Goal: Information Seeking & Learning: Learn about a topic

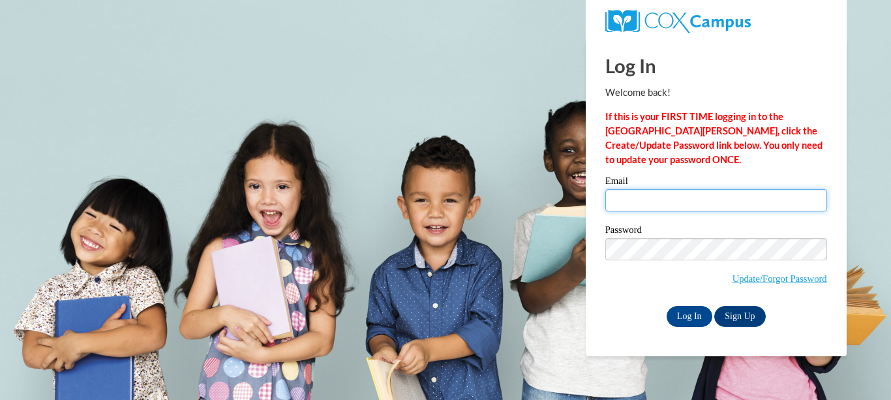
click at [667, 196] on input "Email" at bounding box center [717, 200] width 222 height 22
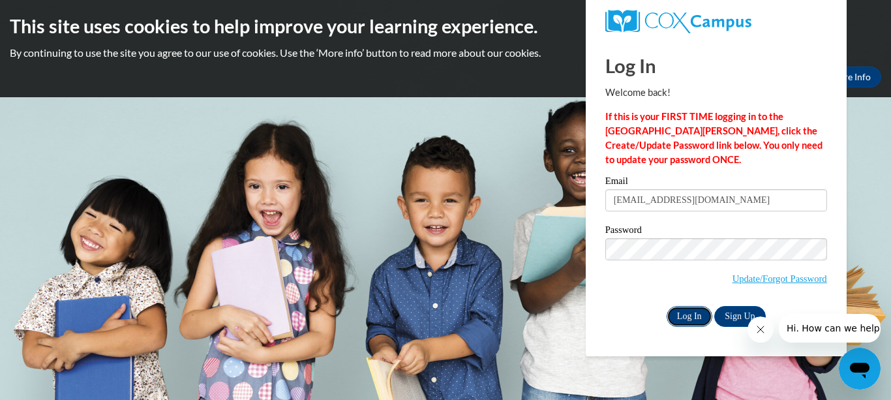
click at [674, 313] on input "Log In" at bounding box center [690, 316] width 46 height 21
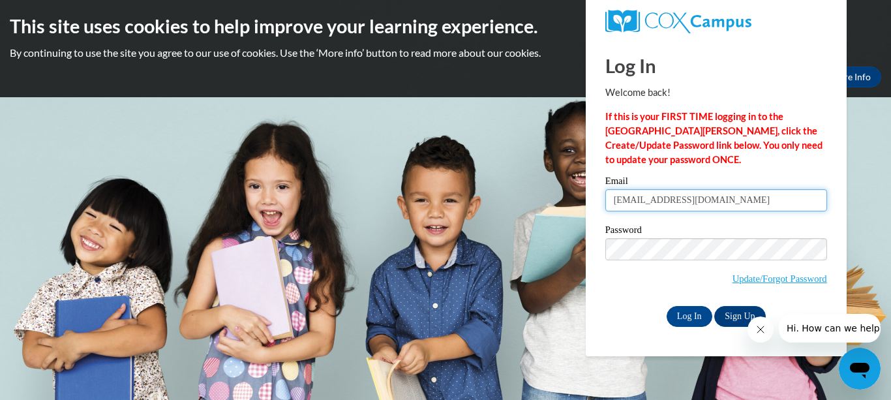
type input "kt24292002@yahoo.com"
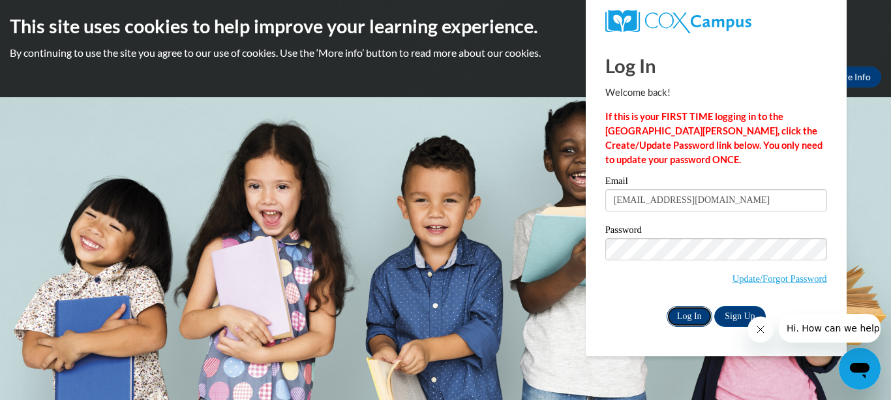
click at [679, 315] on input "Log In" at bounding box center [690, 316] width 46 height 21
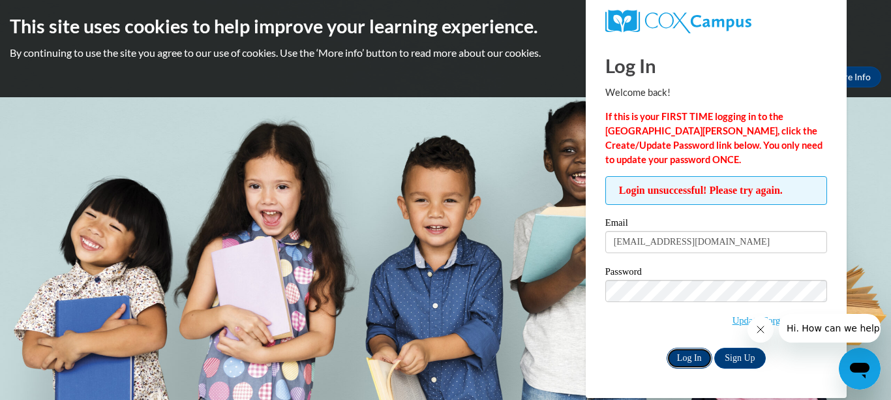
click at [691, 358] on input "Log In" at bounding box center [690, 358] width 46 height 21
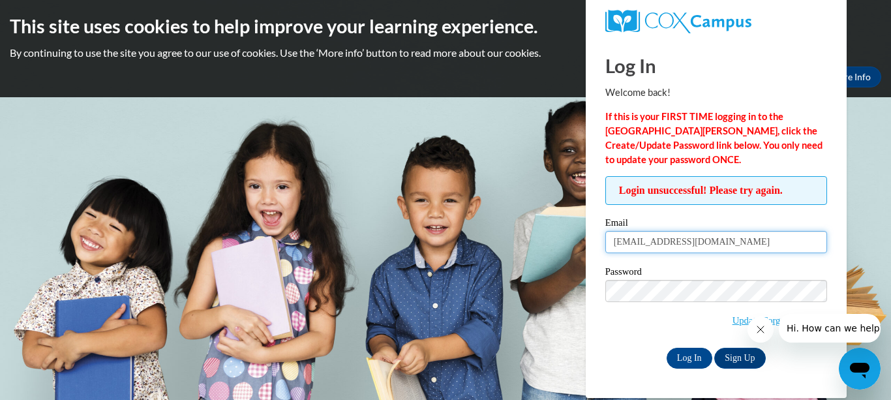
click at [728, 236] on input "kt24292002@yahoo.com" at bounding box center [717, 242] width 222 height 22
type input "k"
type input "[EMAIL_ADDRESS]"
click at [667, 348] on input "Log In" at bounding box center [690, 358] width 46 height 21
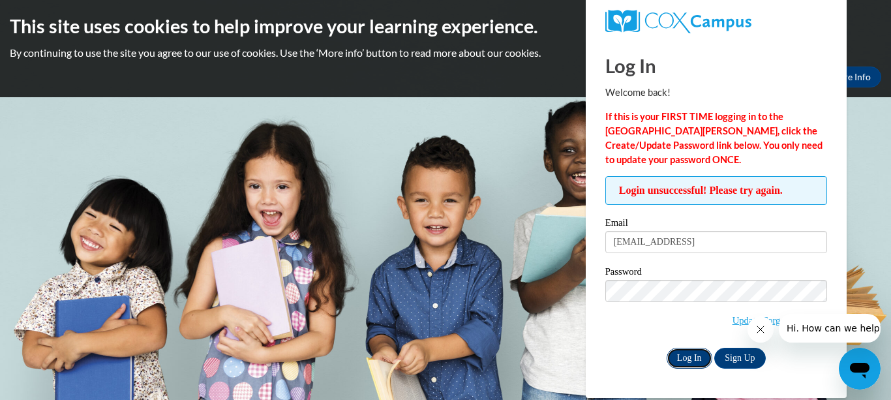
click at [696, 356] on input "Log In" at bounding box center [690, 358] width 46 height 21
type input "[EMAIL_ADDRESS][DOMAIN_NAME]"
click at [690, 358] on input "Log In" at bounding box center [690, 358] width 46 height 21
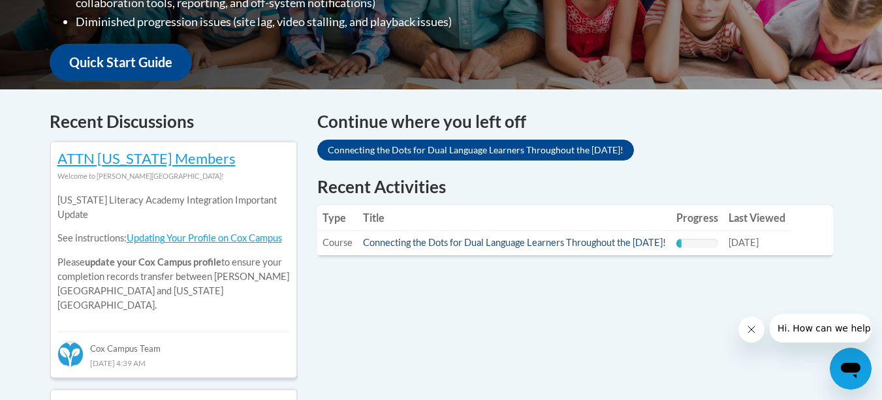
scroll to position [480, 0]
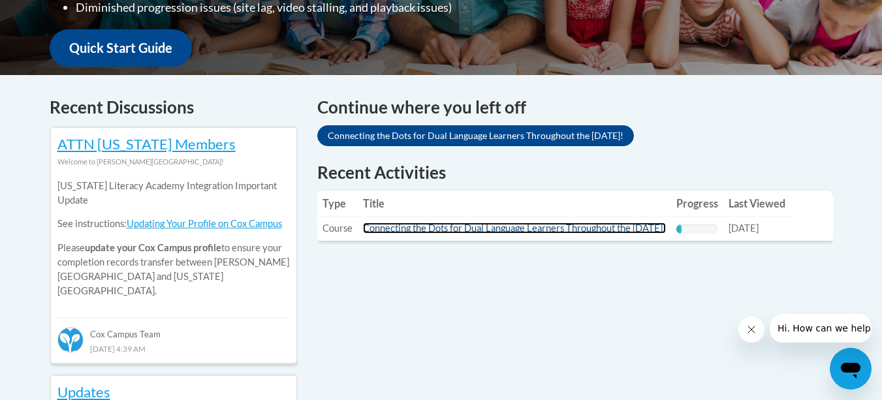
click at [604, 223] on link "Connecting the Dots for Dual Language Learners Throughout the [DATE]!" at bounding box center [514, 228] width 303 height 11
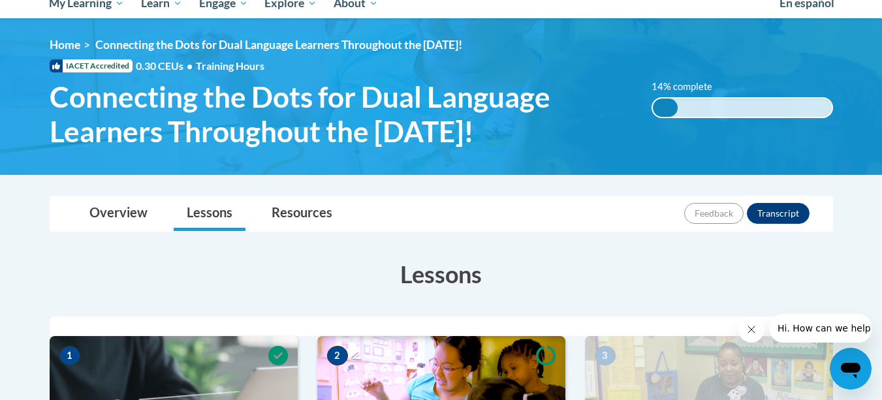
scroll to position [6, 0]
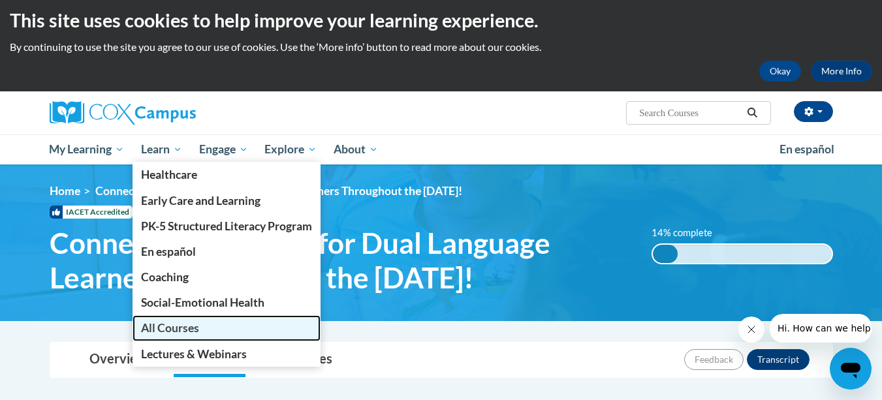
click at [161, 322] on span "All Courses" at bounding box center [170, 328] width 58 height 14
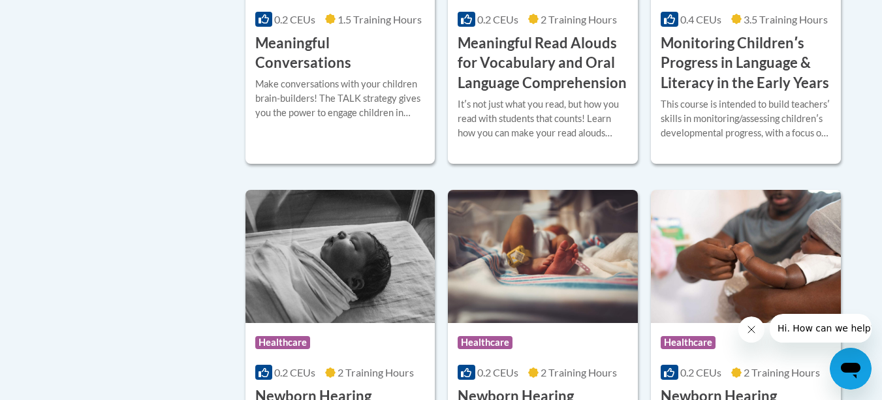
scroll to position [2285, 0]
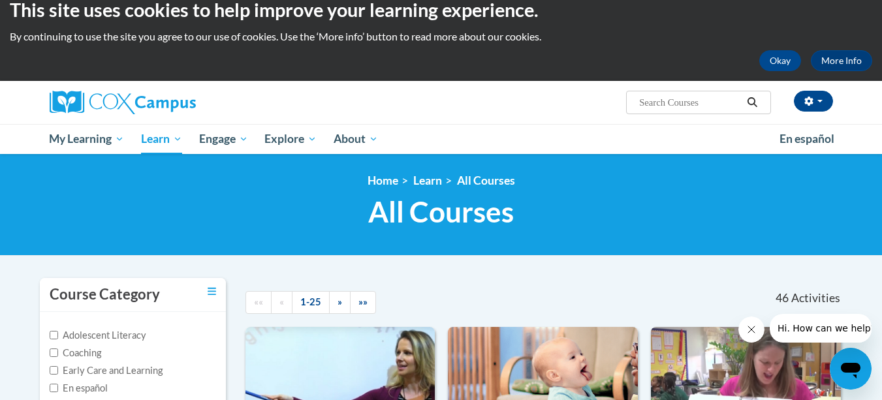
scroll to position [0, 0]
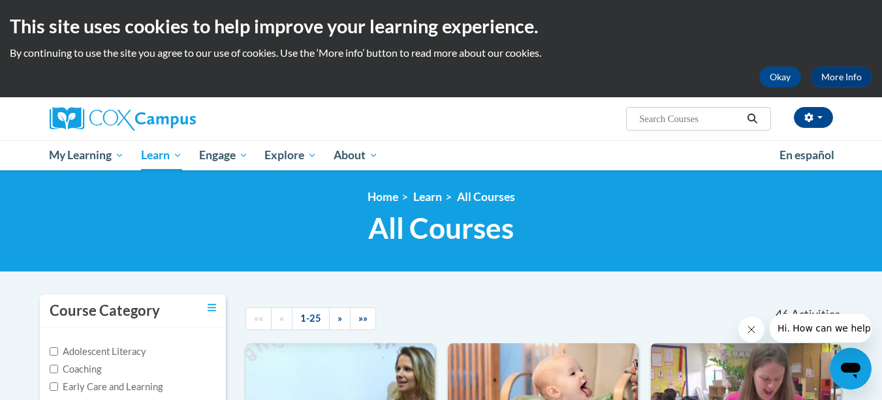
click at [689, 117] on input "Search..." at bounding box center [690, 119] width 104 height 16
type input "6 hr"
click at [746, 116] on icon "Search" at bounding box center [752, 119] width 12 height 10
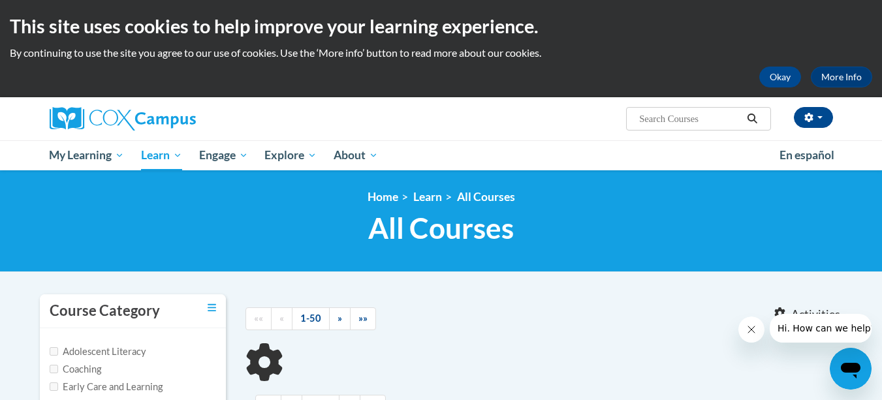
type input "6 hr"
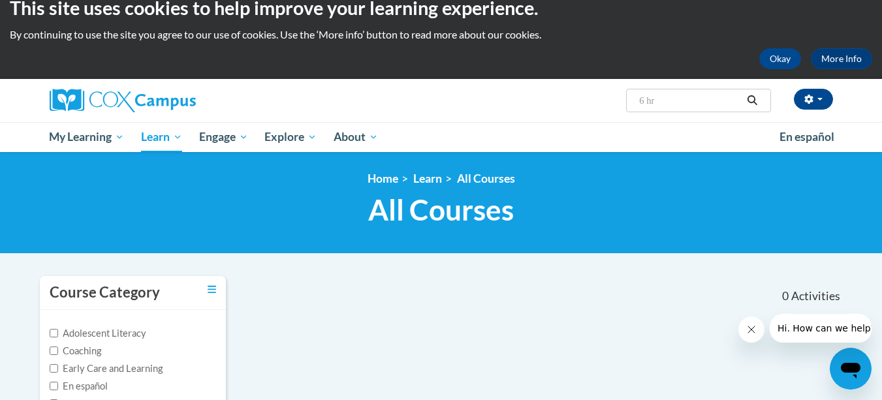
scroll to position [19, 0]
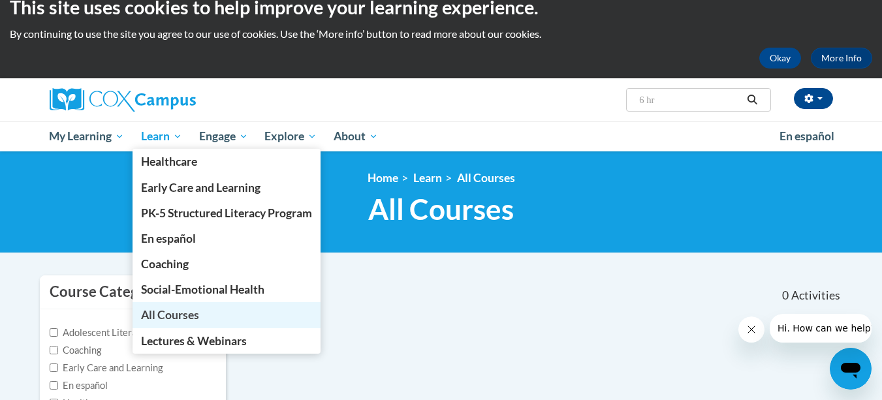
click at [181, 316] on span "All Courses" at bounding box center [170, 315] width 58 height 14
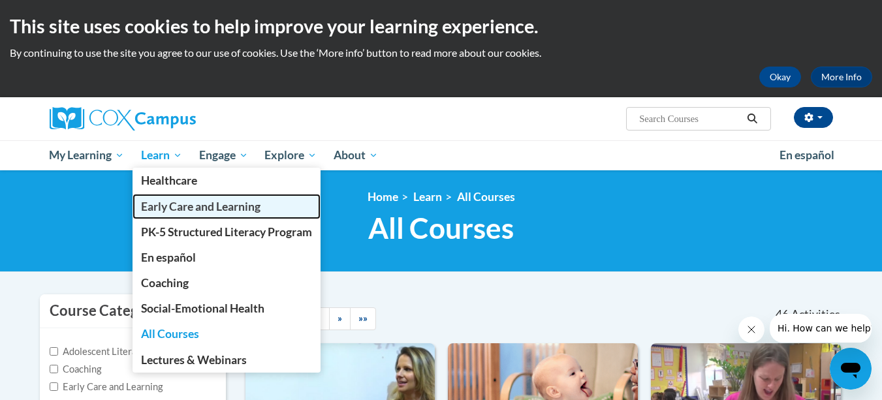
click at [193, 209] on span "Early Care and Learning" at bounding box center [200, 207] width 119 height 14
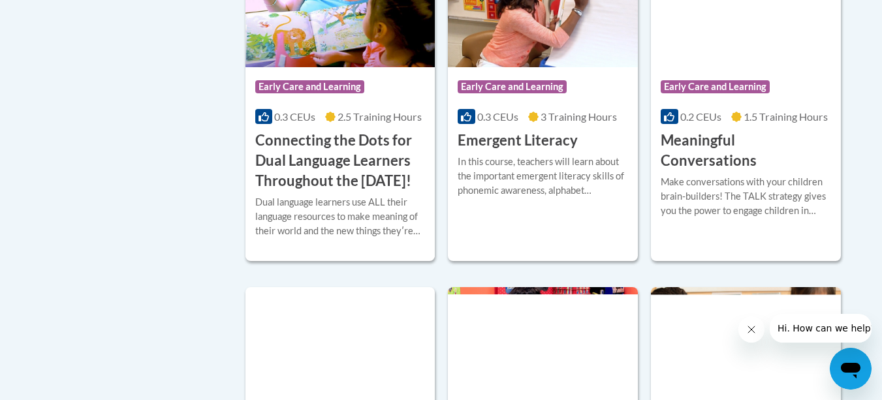
scroll to position [1007, 0]
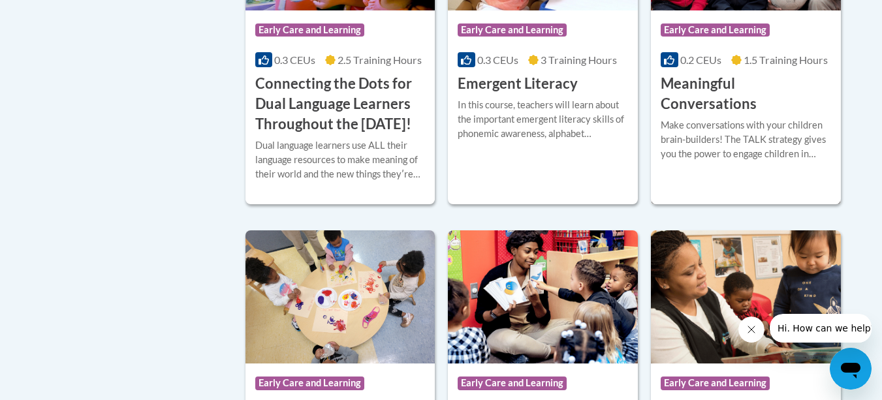
click at [671, 149] on div "Make conversations with your children brain-builders! The TALK strategy gives y…" at bounding box center [745, 144] width 170 height 53
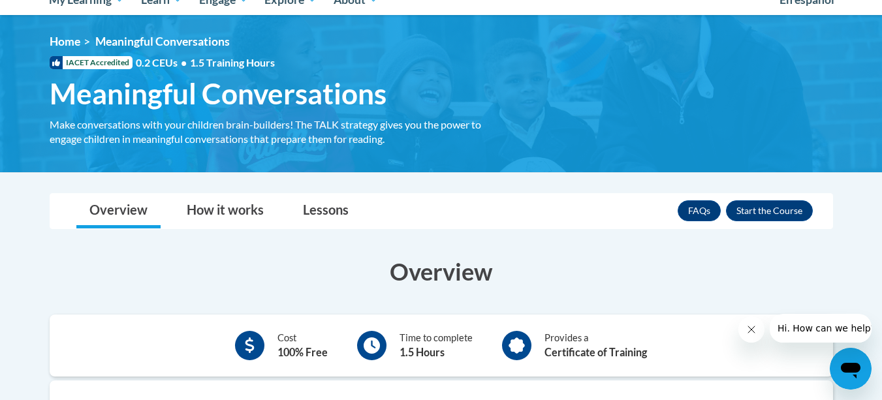
scroll to position [27, 0]
